Goal: Find specific page/section: Find specific page/section

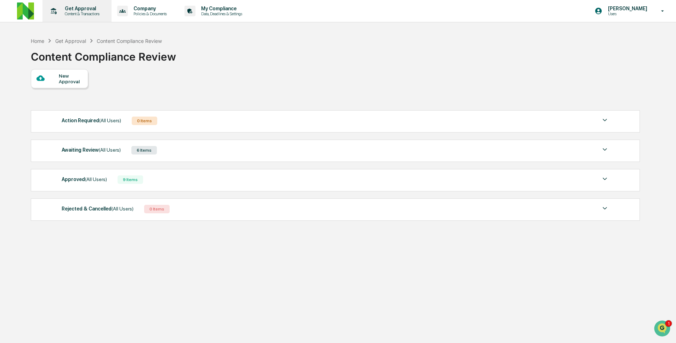
click at [90, 13] on p "Content & Transactions" at bounding box center [81, 13] width 44 height 5
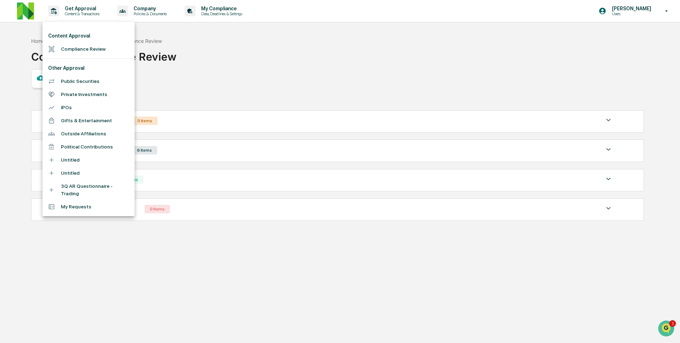
click at [94, 49] on li "Compliance Review" at bounding box center [89, 49] width 92 height 13
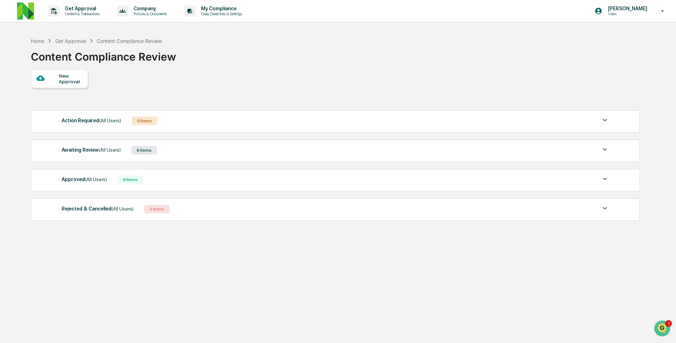
click at [168, 151] on div "Awaiting Review (All Users) 6 Items" at bounding box center [336, 150] width 548 height 10
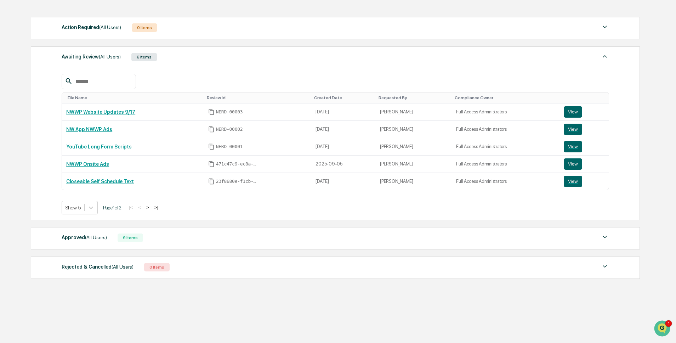
scroll to position [96, 0]
click at [169, 242] on div "Approved (All Users) 9 Items File Name Review Id Created Date Requested By Comp…" at bounding box center [335, 238] width 609 height 22
click at [170, 236] on div "Approved (All Users) 9 Items" at bounding box center [336, 238] width 548 height 10
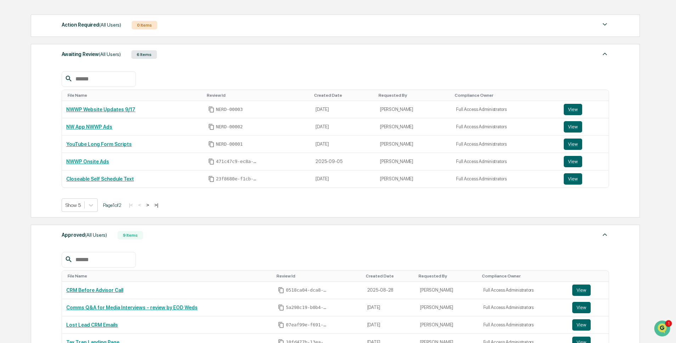
scroll to position [242, 0]
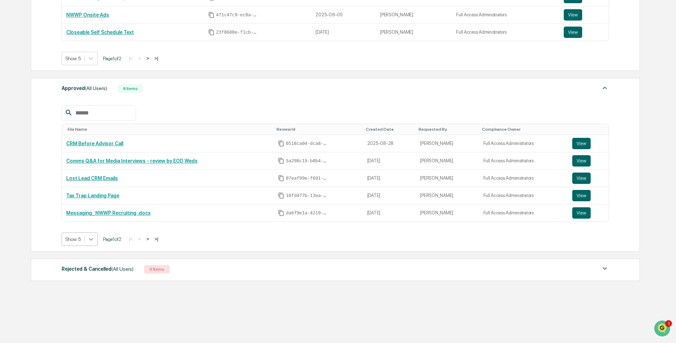
click at [91, 240] on icon at bounding box center [91, 239] width 7 height 7
click at [89, 290] on div "Show 50" at bounding box center [81, 292] width 38 height 11
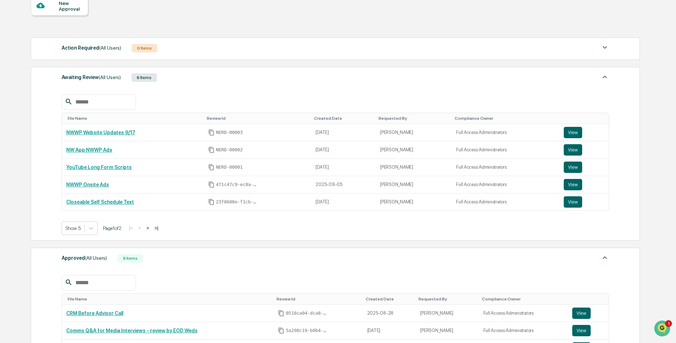
scroll to position [54, 0]
